Goal: Information Seeking & Learning: Learn about a topic

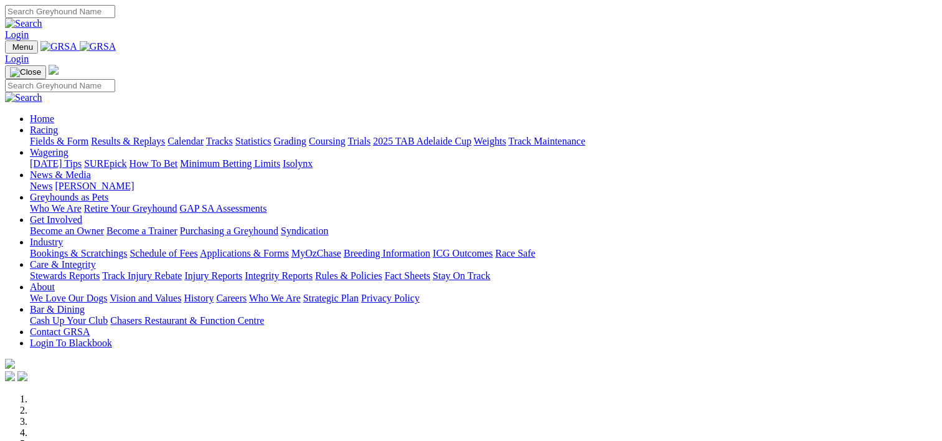
scroll to position [475, 0]
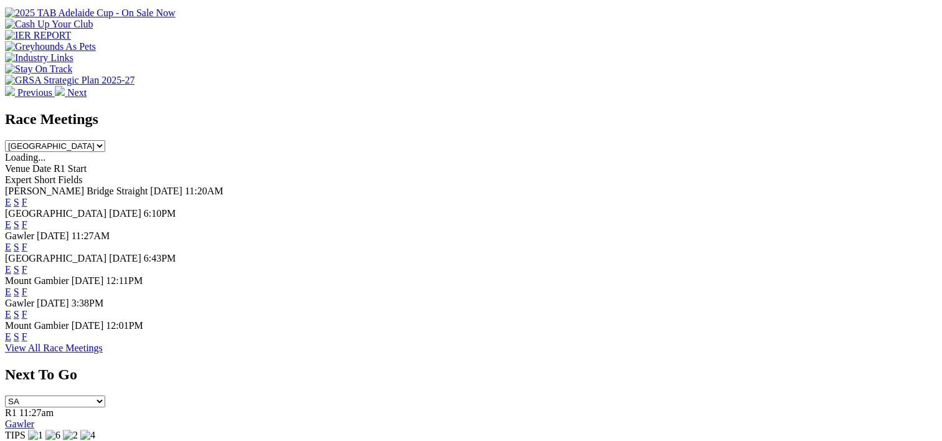
click at [27, 219] on link "F" at bounding box center [25, 224] width 6 height 11
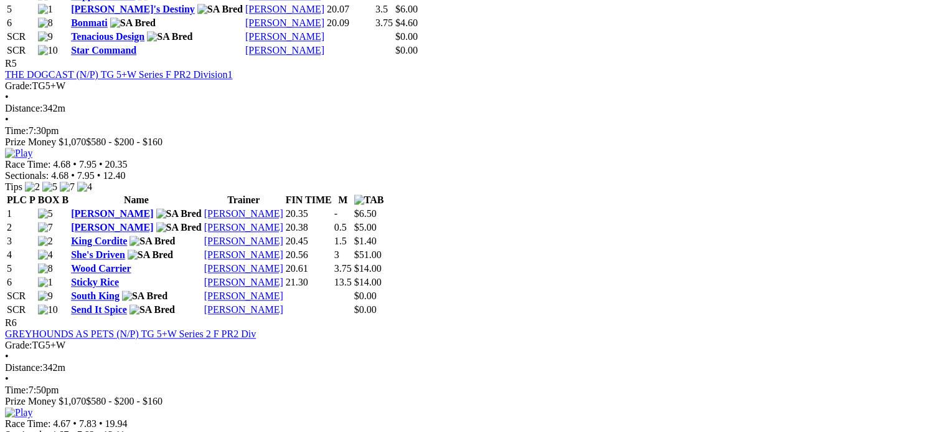
scroll to position [1589, 0]
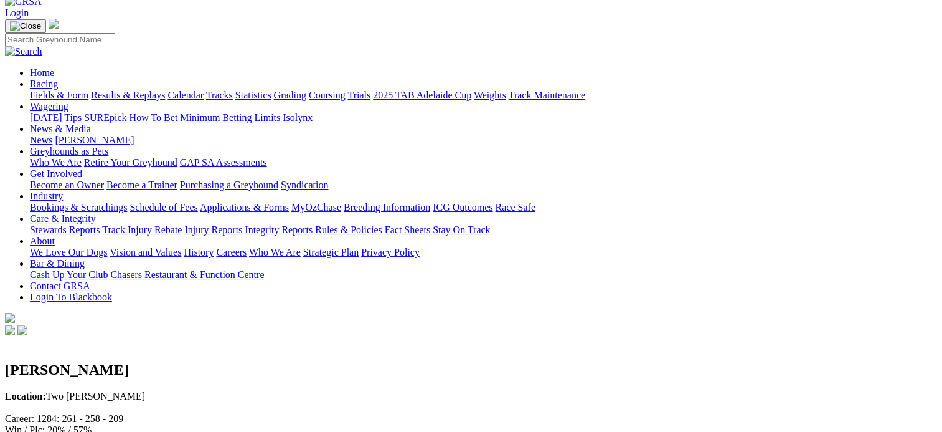
scroll to position [71, 0]
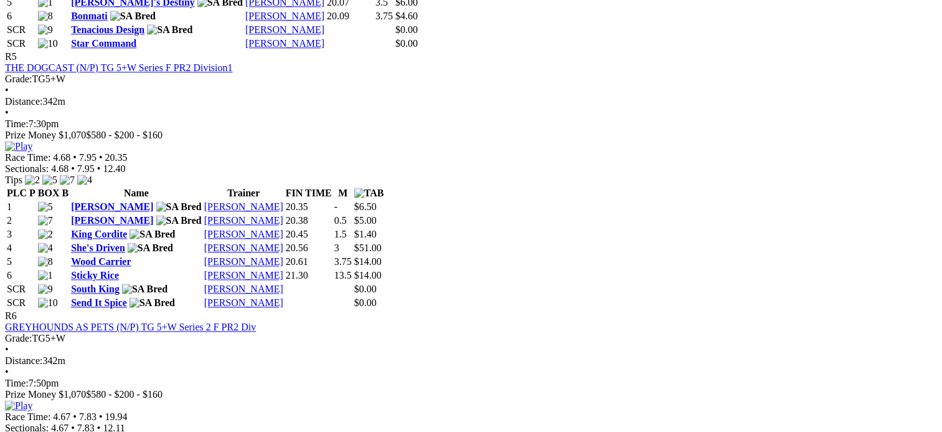
scroll to position [1845, 0]
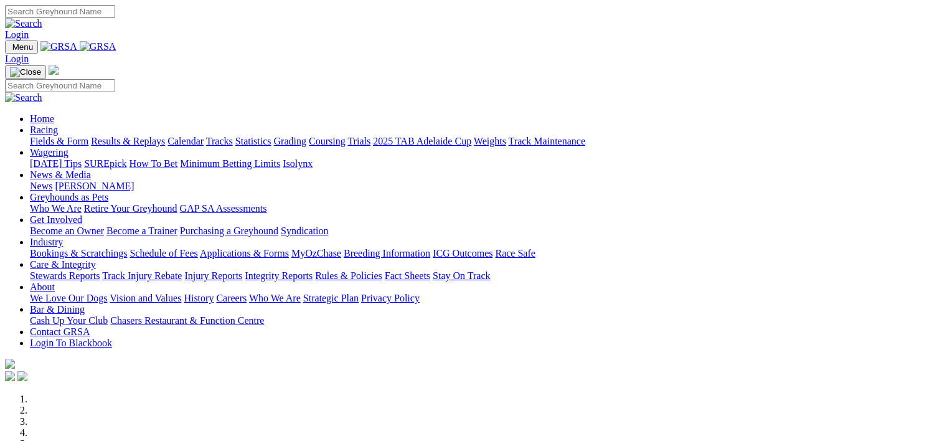
scroll to position [476, 0]
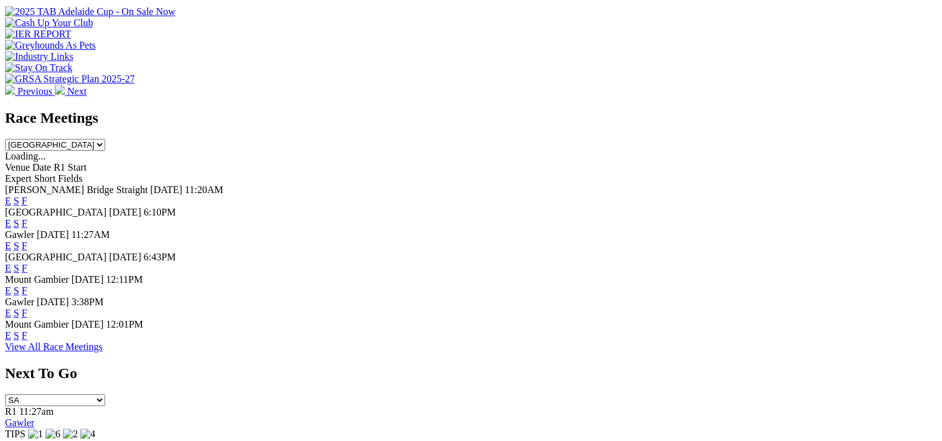
click at [27, 240] on link "F" at bounding box center [25, 245] width 6 height 11
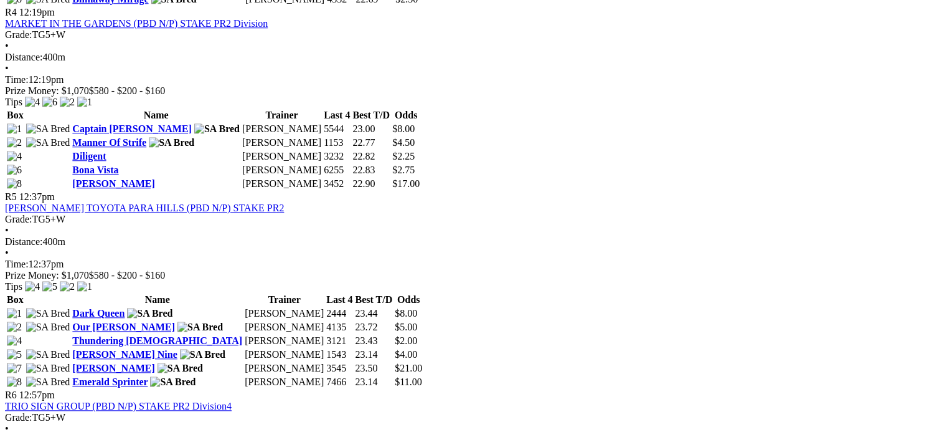
scroll to position [1206, 6]
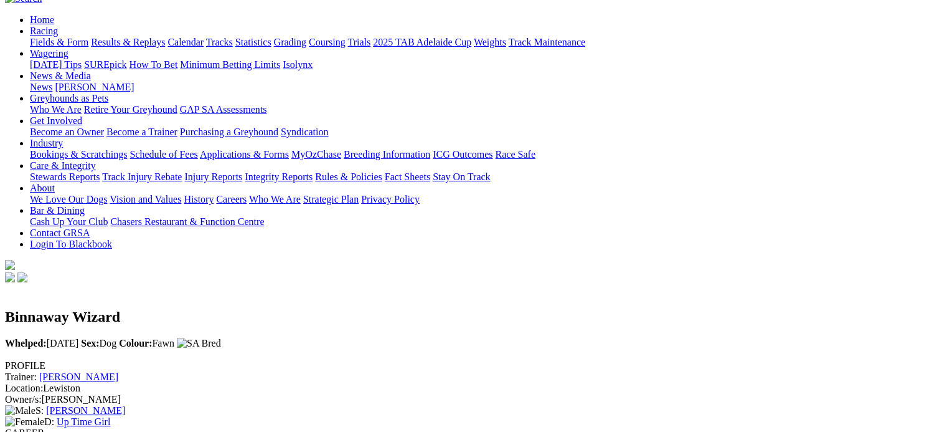
scroll to position [120, 0]
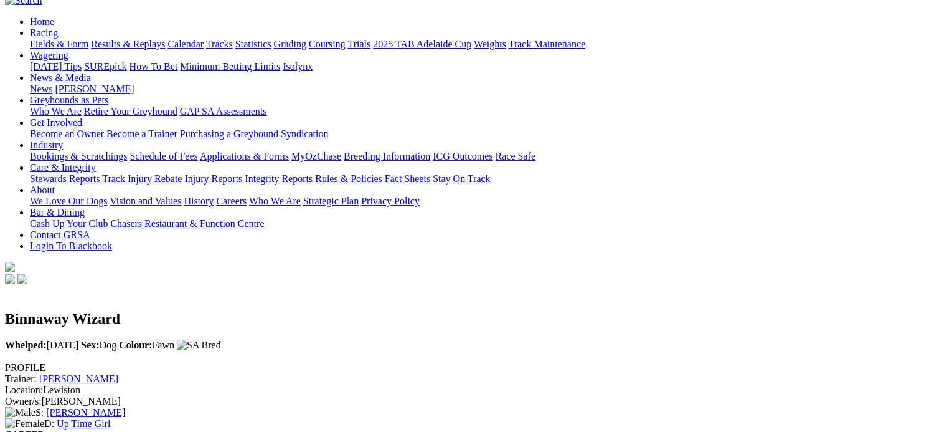
click at [118, 373] on link "[PERSON_NAME]" at bounding box center [78, 378] width 79 height 11
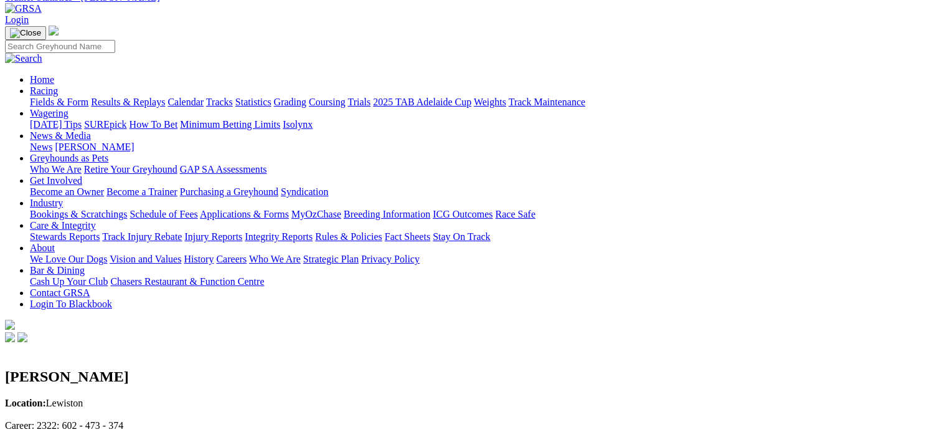
scroll to position [62, 0]
